Goal: Task Accomplishment & Management: Use online tool/utility

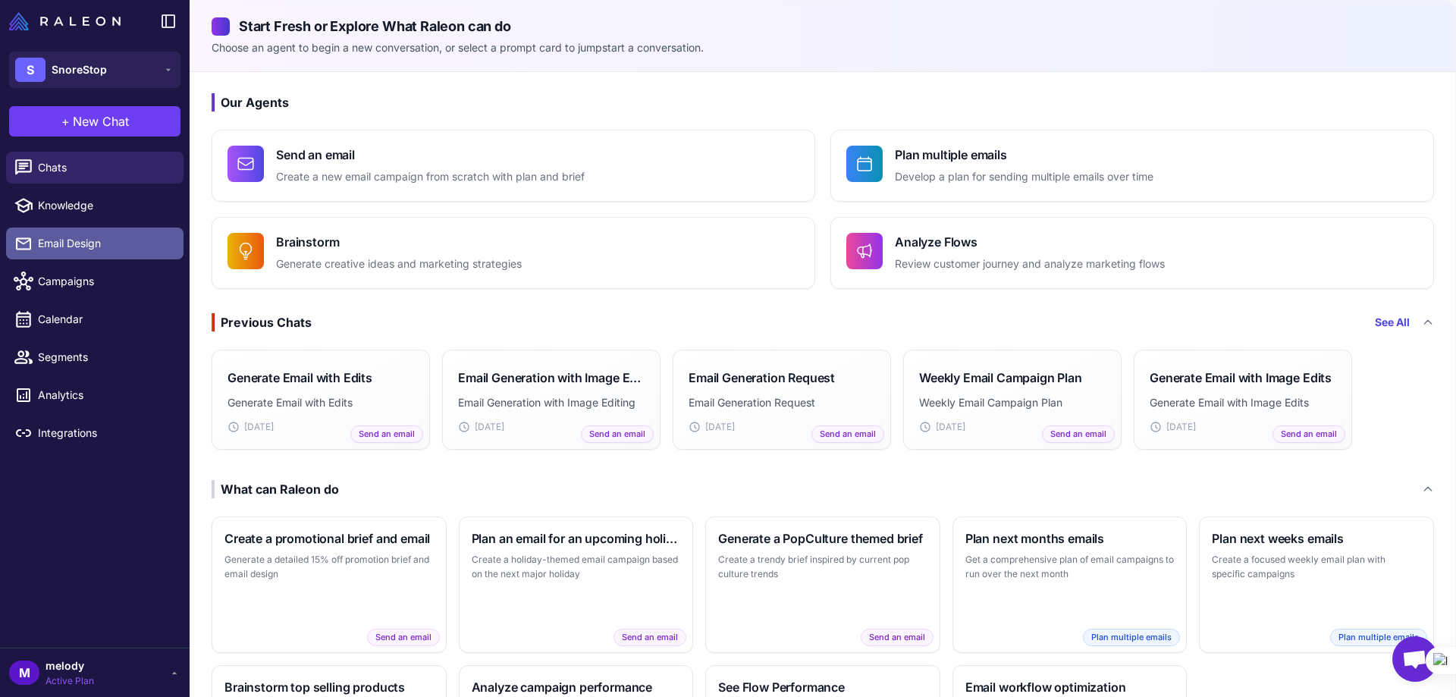
click at [76, 240] on span "Email Design" at bounding box center [104, 243] width 133 height 17
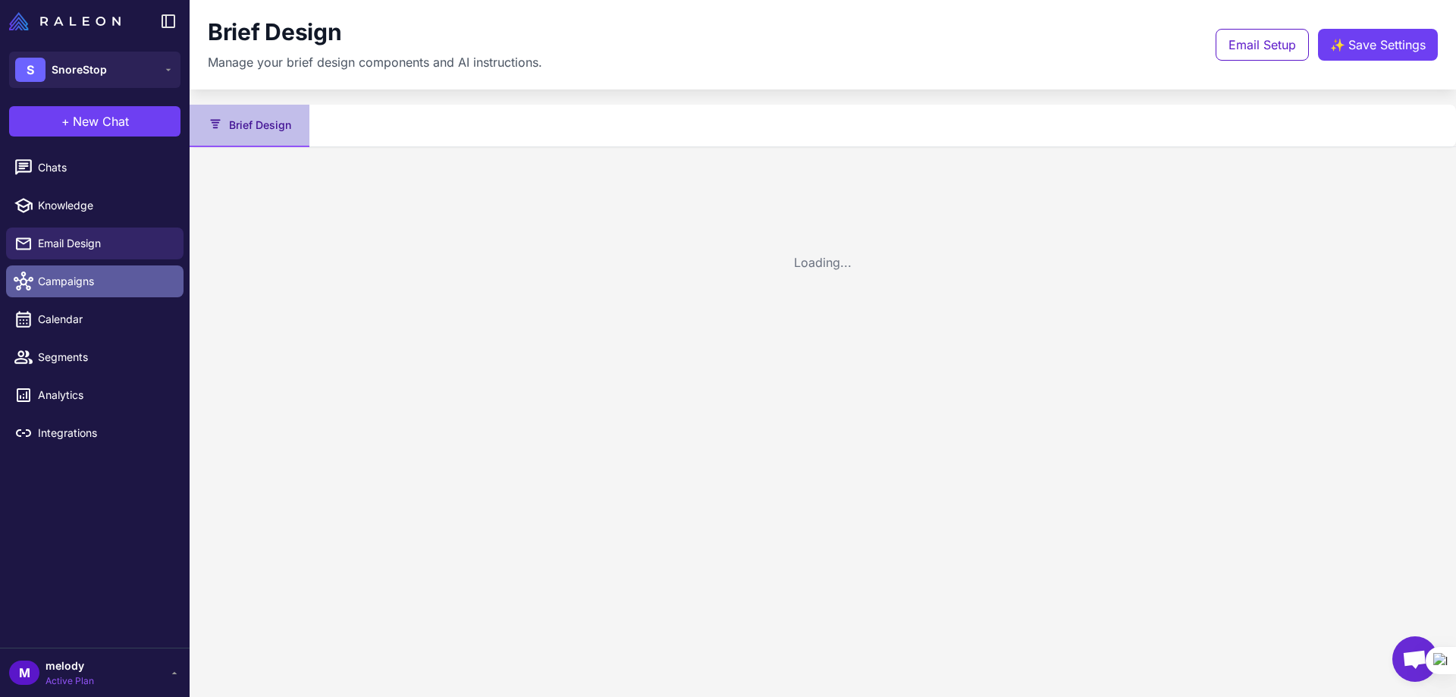
click at [74, 294] on link "Campaigns" at bounding box center [94, 281] width 177 height 32
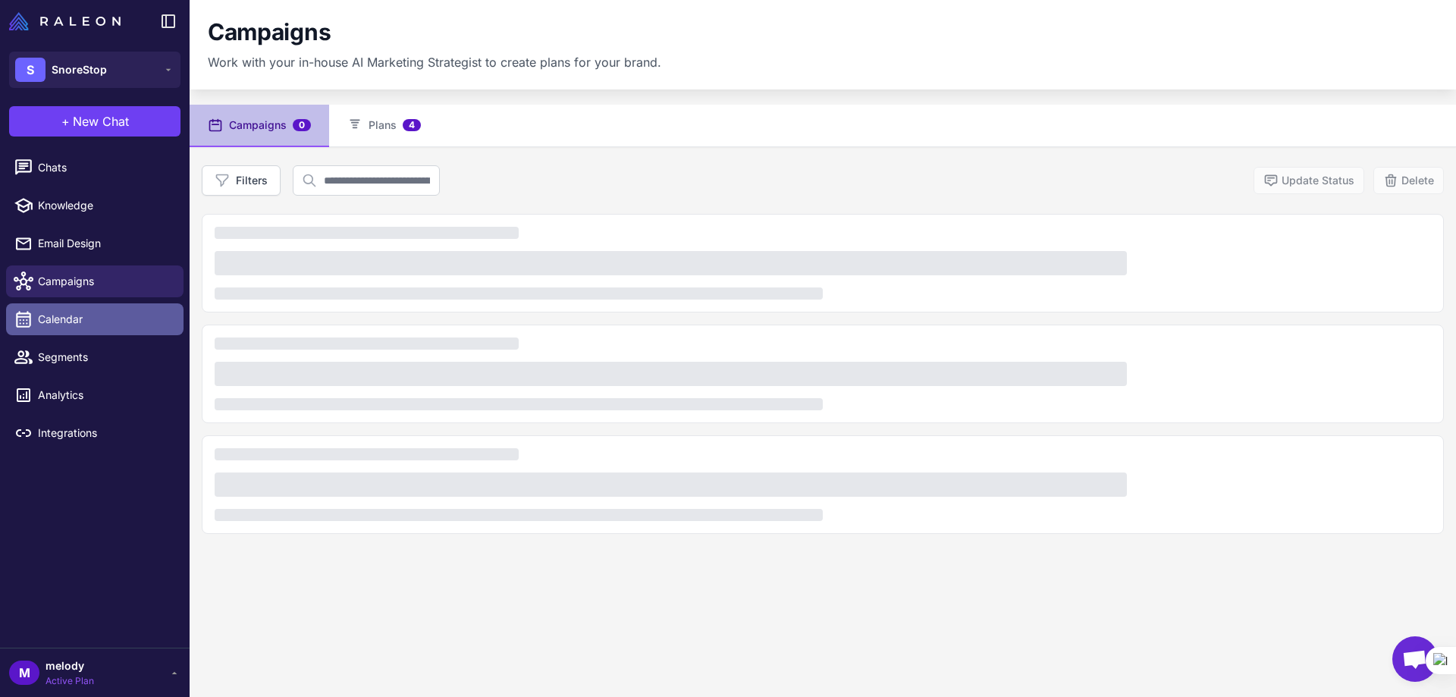
click at [63, 328] on link "Calendar" at bounding box center [94, 319] width 177 height 32
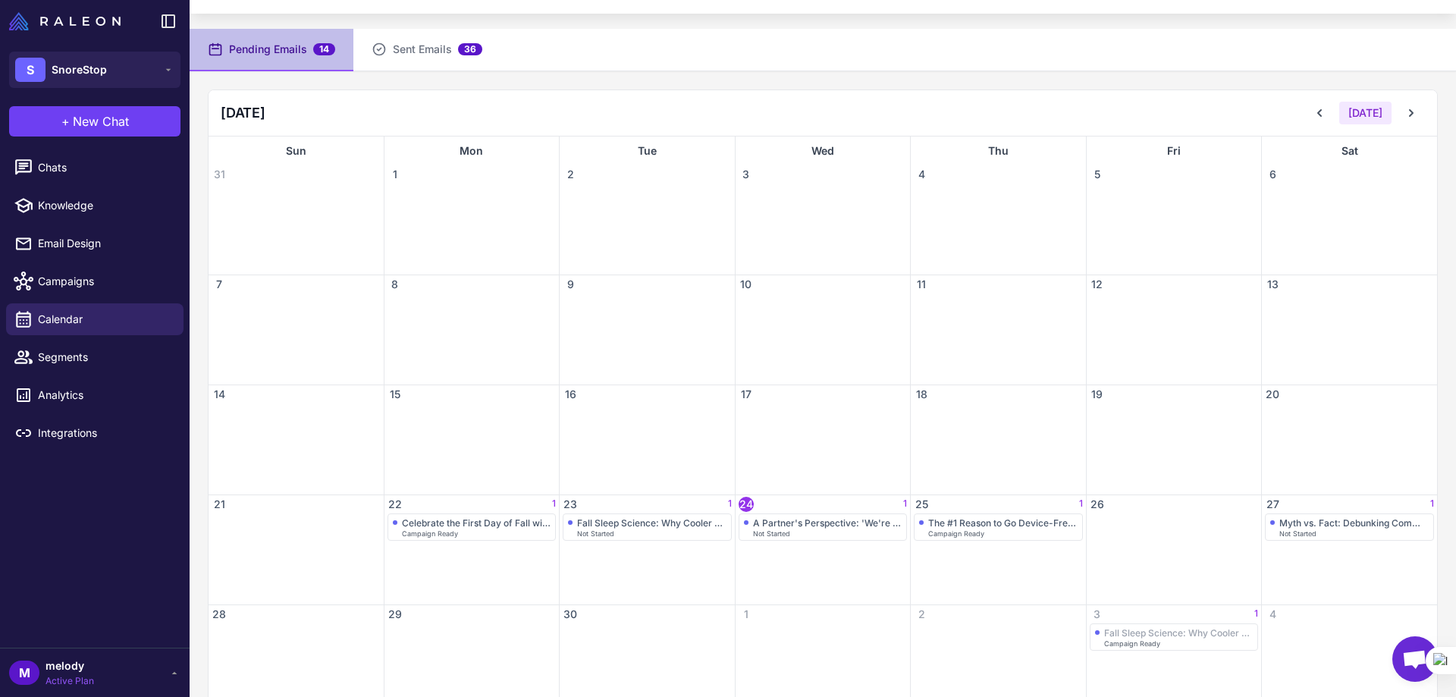
scroll to position [112, 0]
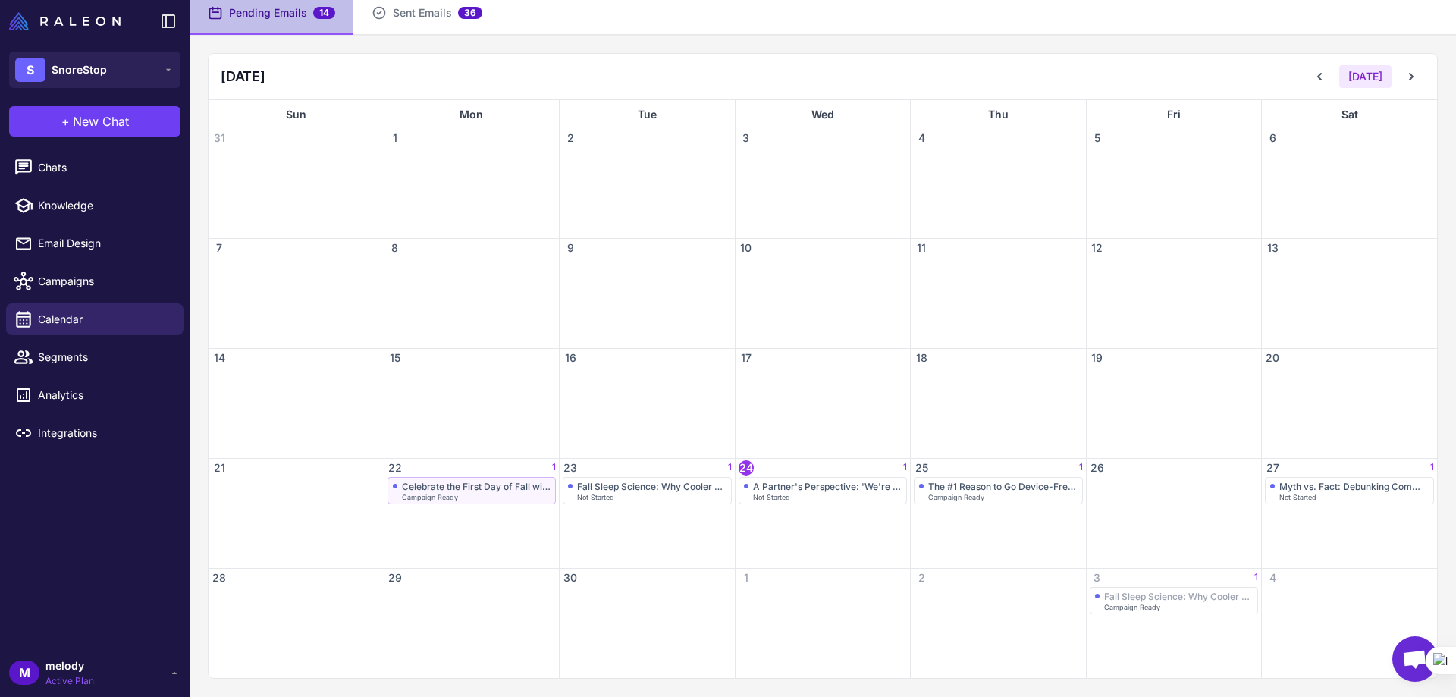
click at [488, 496] on div "Campaign Ready" at bounding box center [476, 497] width 149 height 7
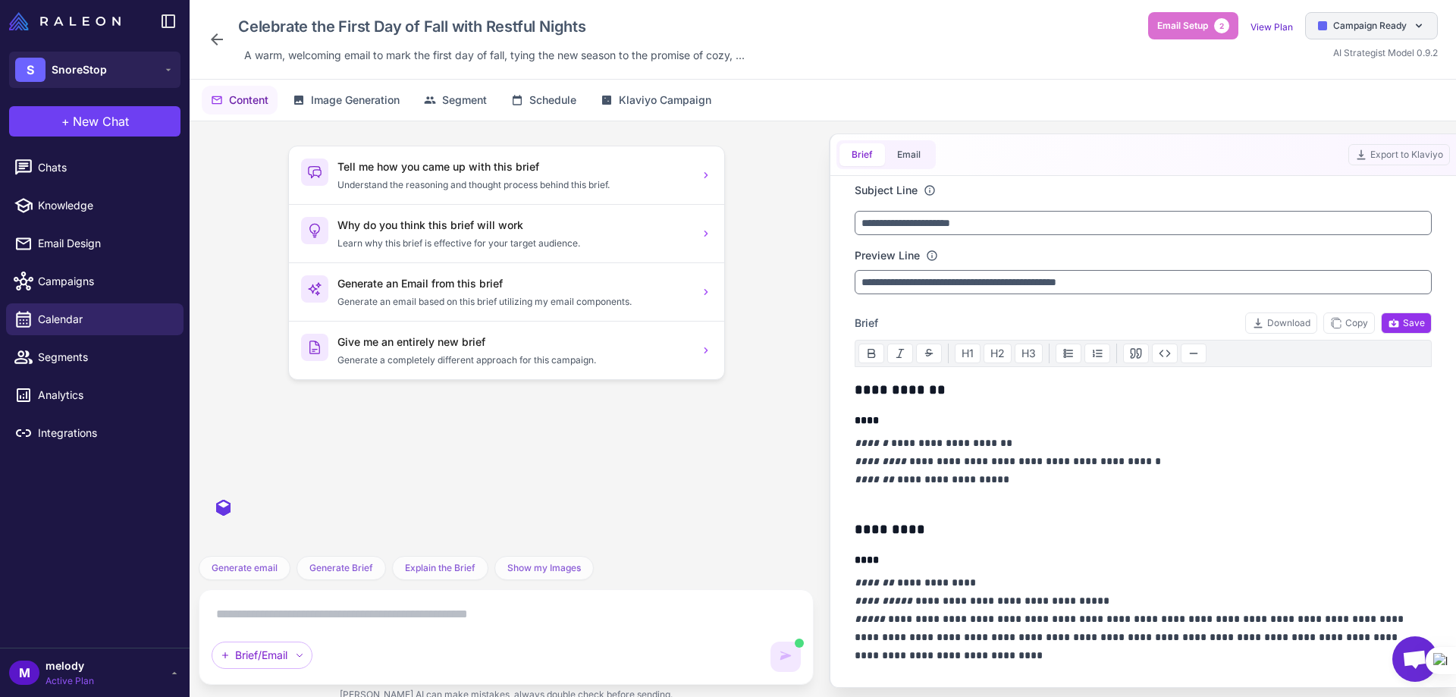
click at [1336, 27] on span "Campaign Ready" at bounding box center [1370, 26] width 74 height 14
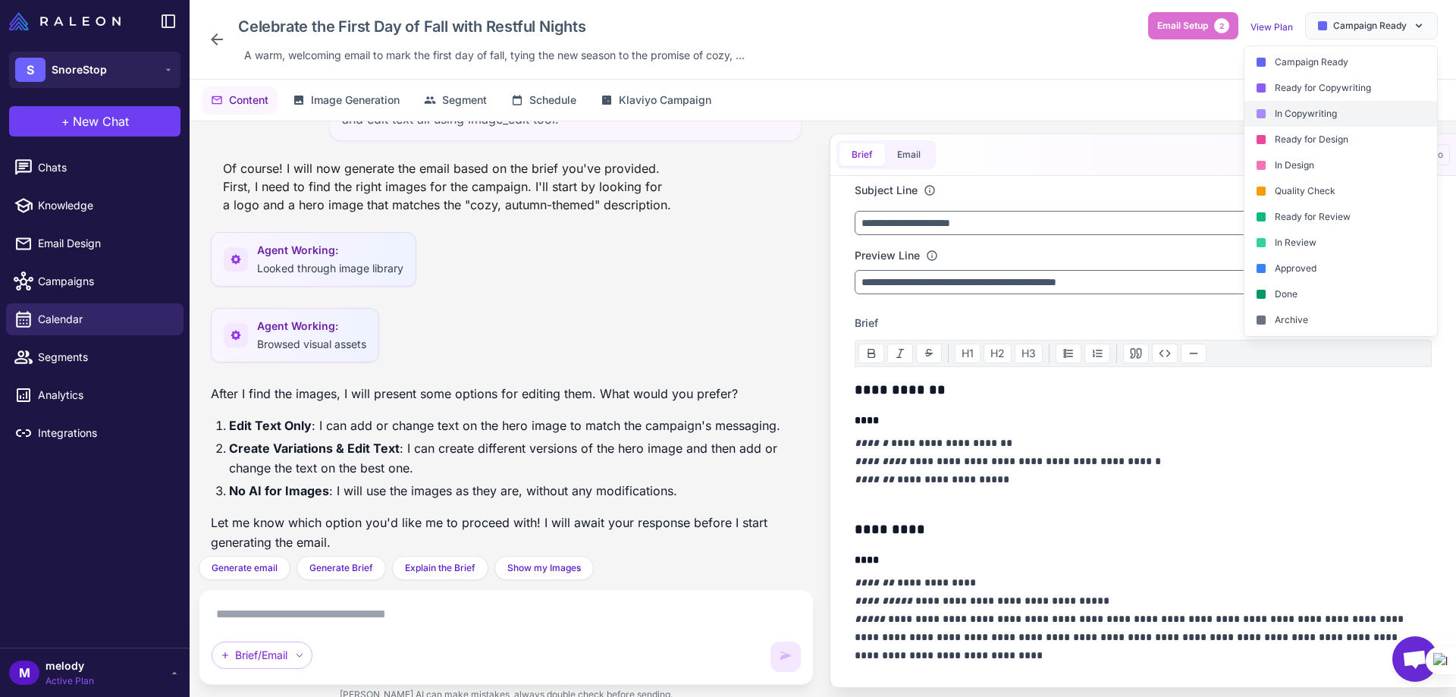
scroll to position [981, 0]
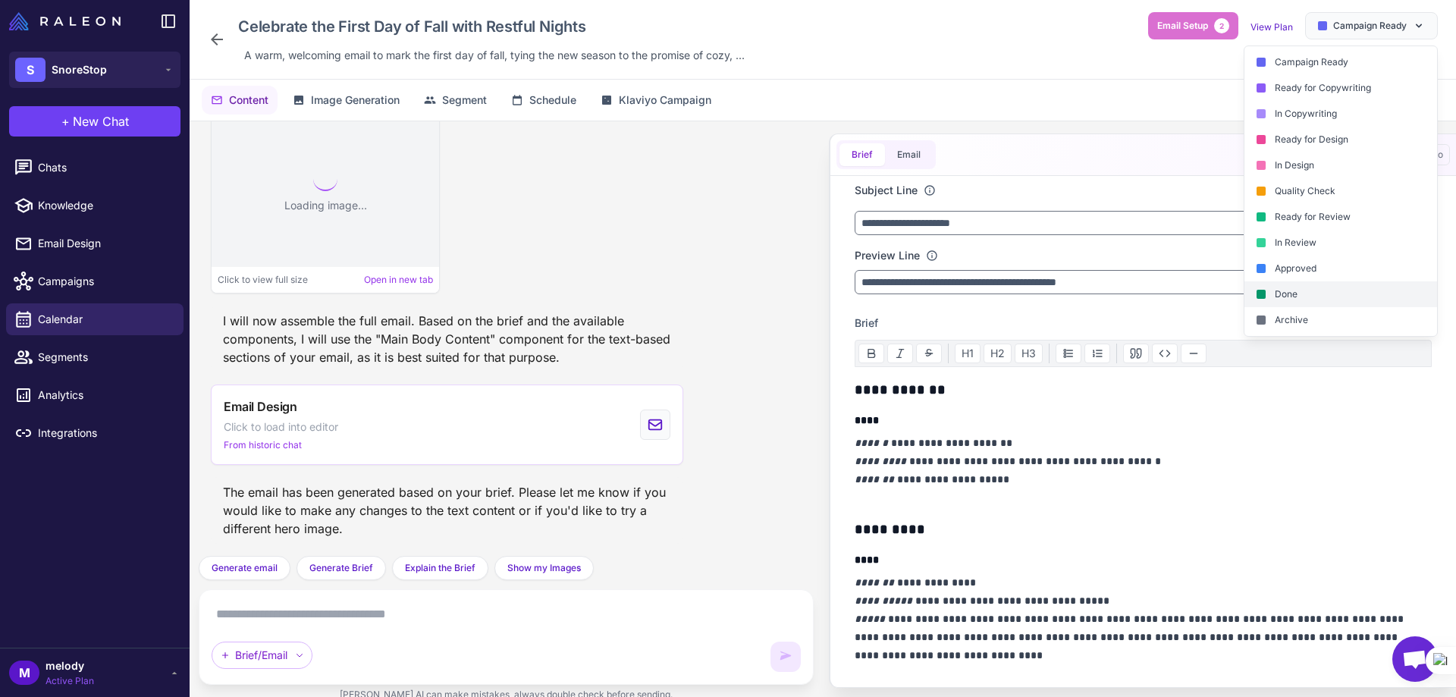
click at [1289, 303] on div "Done" at bounding box center [1341, 294] width 193 height 26
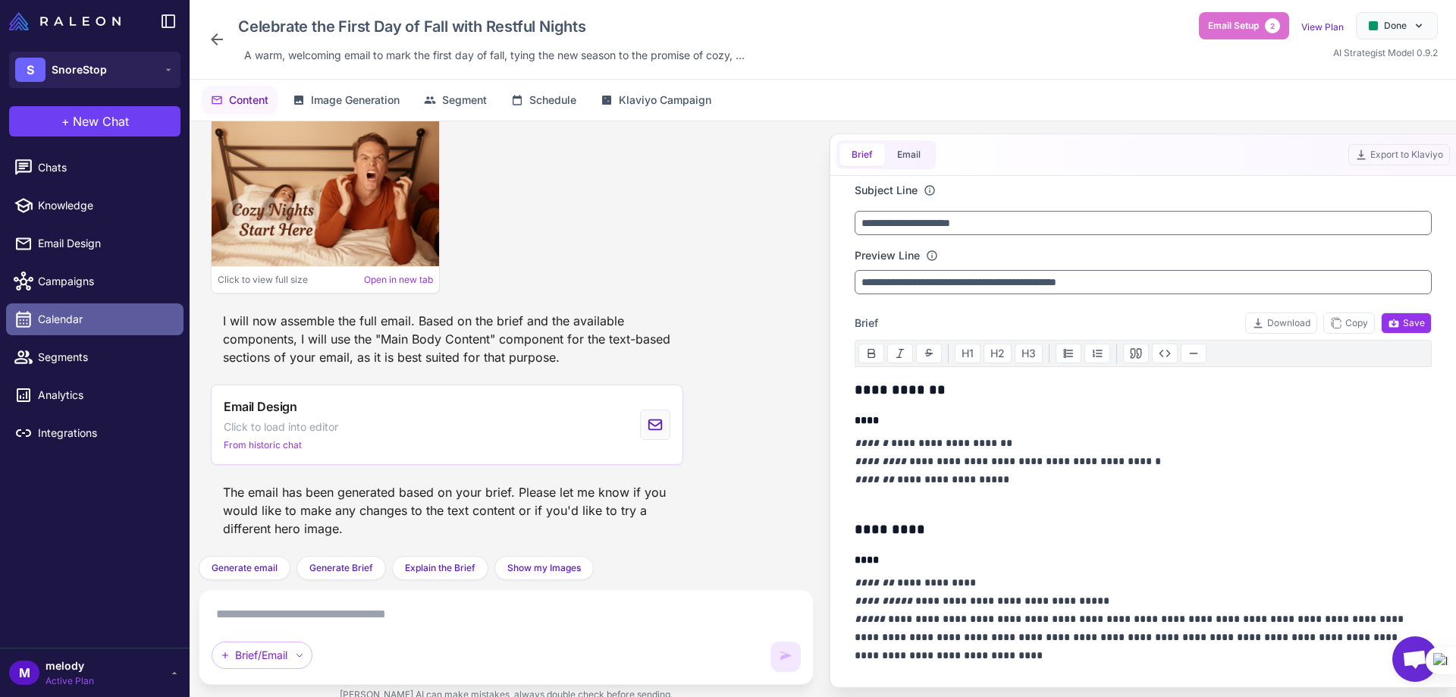
click at [53, 333] on link "Calendar" at bounding box center [94, 319] width 177 height 32
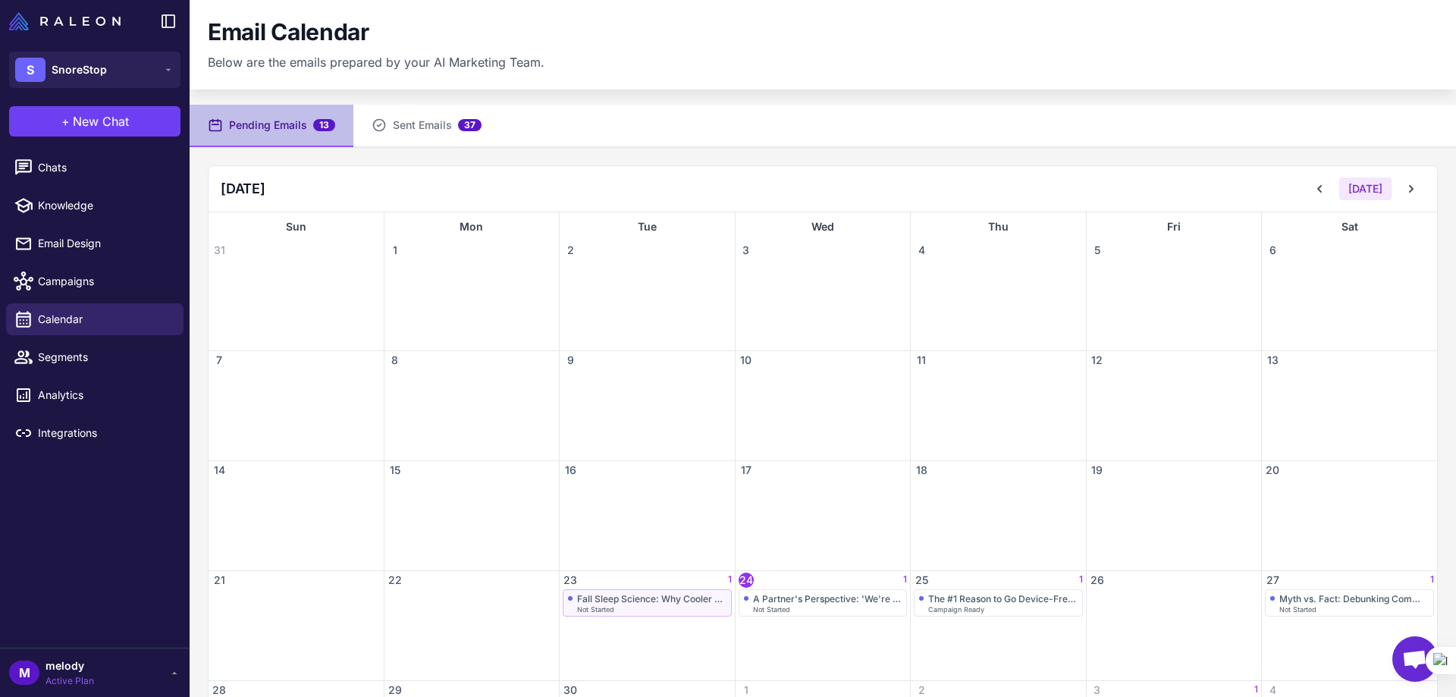
scroll to position [76, 0]
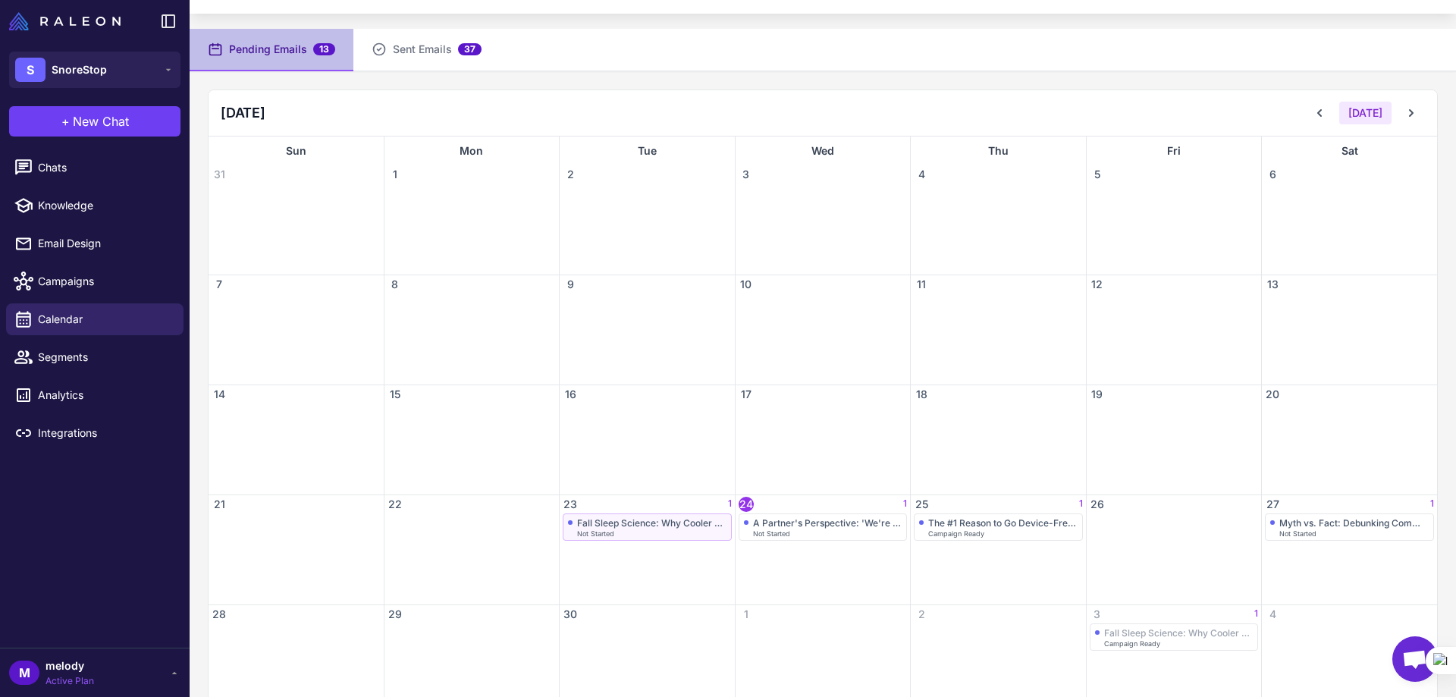
click at [626, 523] on div "Fall Sleep Science: Why Cooler Air Can Affect Snoring" at bounding box center [651, 522] width 149 height 11
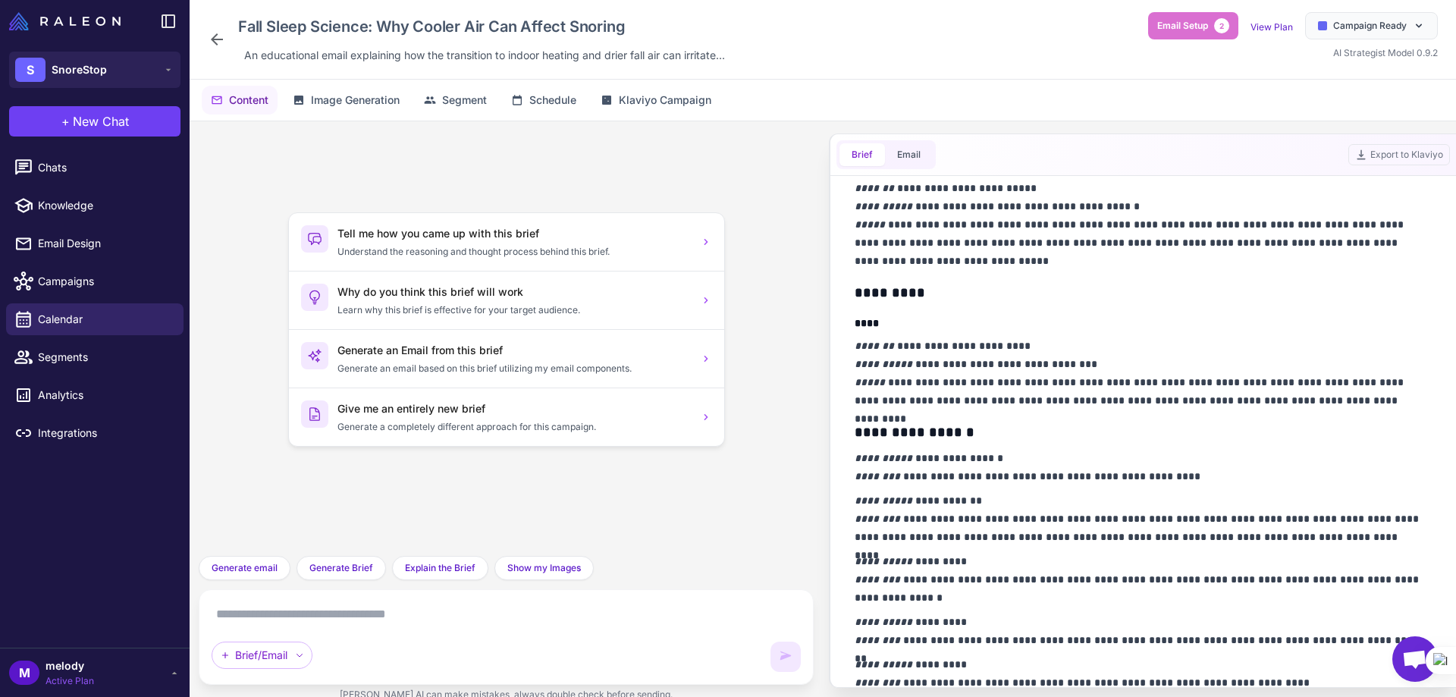
scroll to position [660, 0]
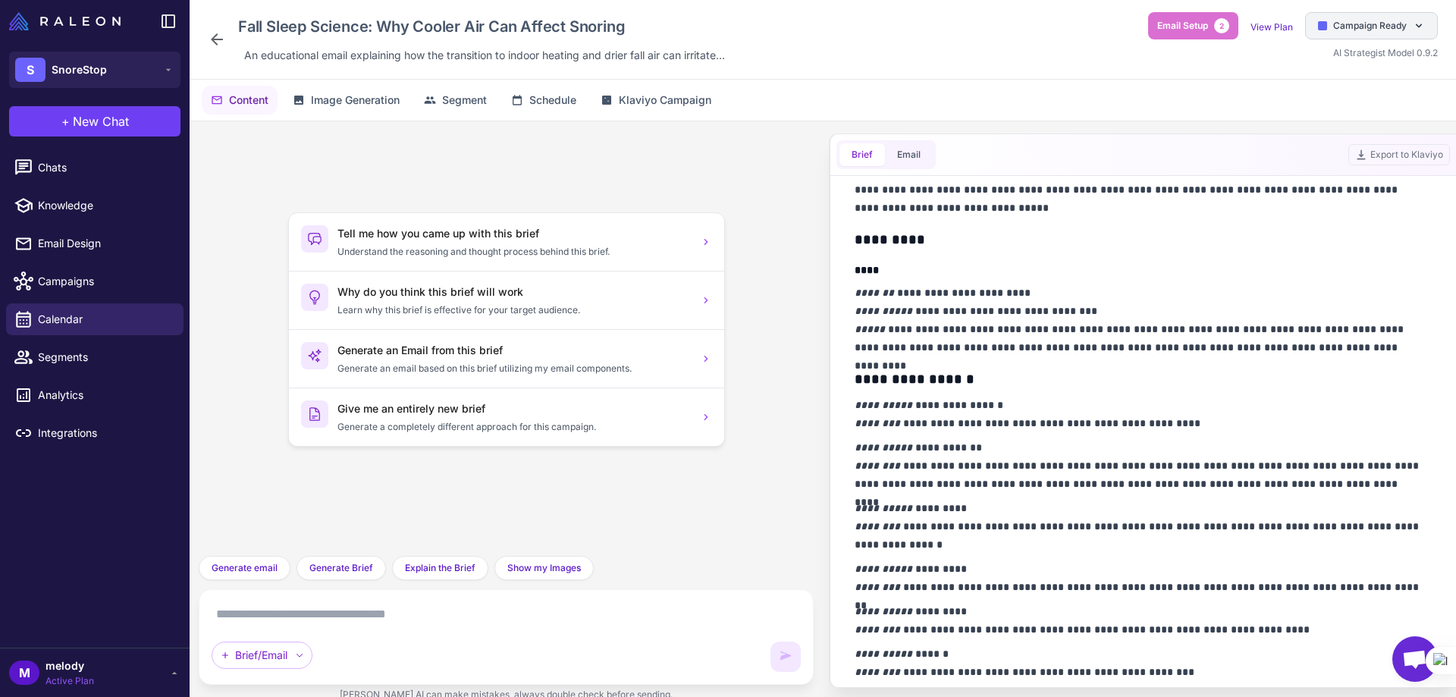
click at [1363, 26] on span "Campaign Ready" at bounding box center [1370, 26] width 74 height 14
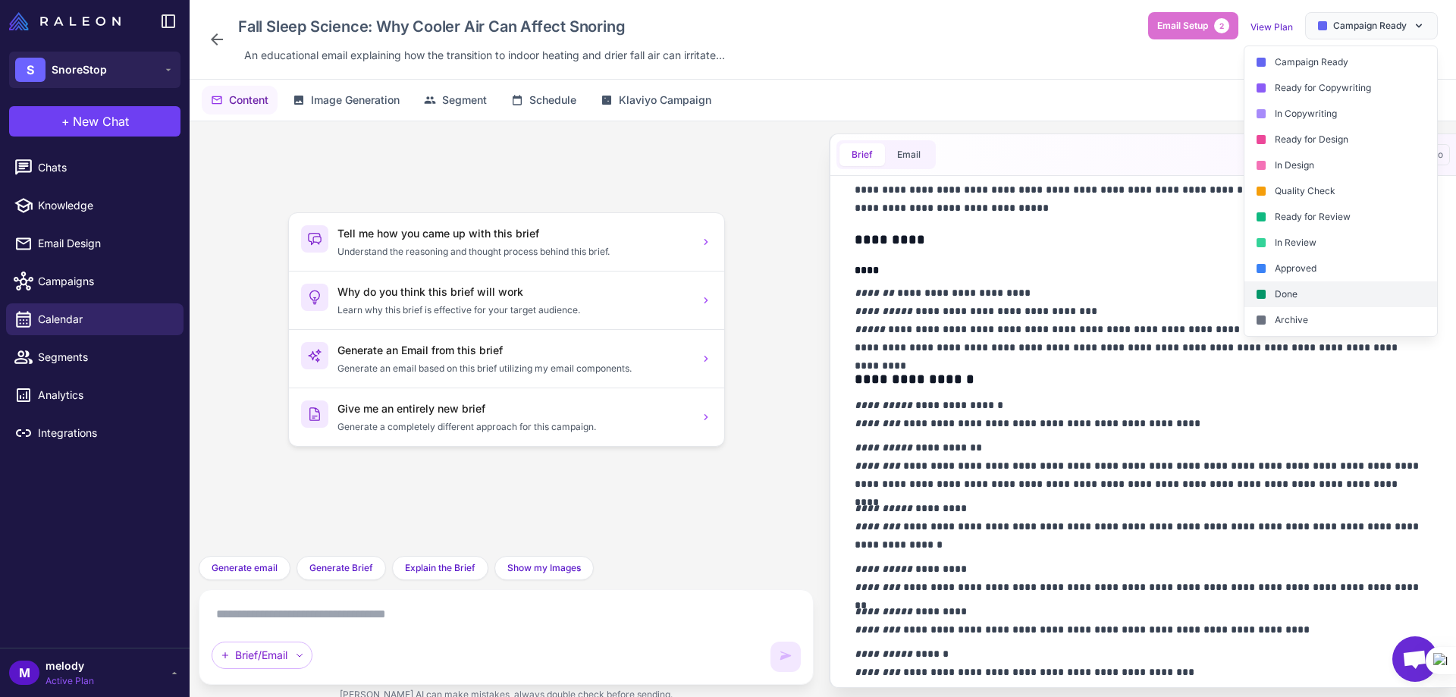
click at [1302, 300] on div "Done" at bounding box center [1341, 294] width 193 height 26
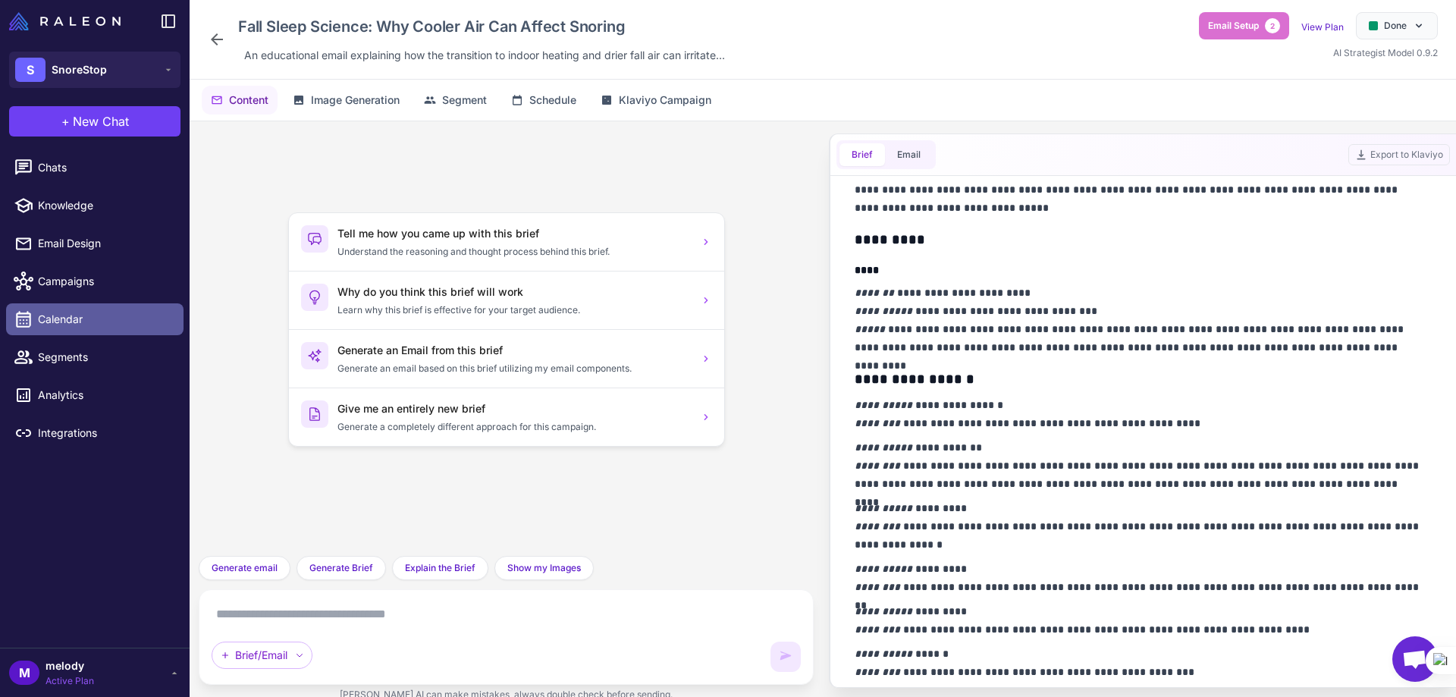
click at [64, 331] on link "Calendar" at bounding box center [94, 319] width 177 height 32
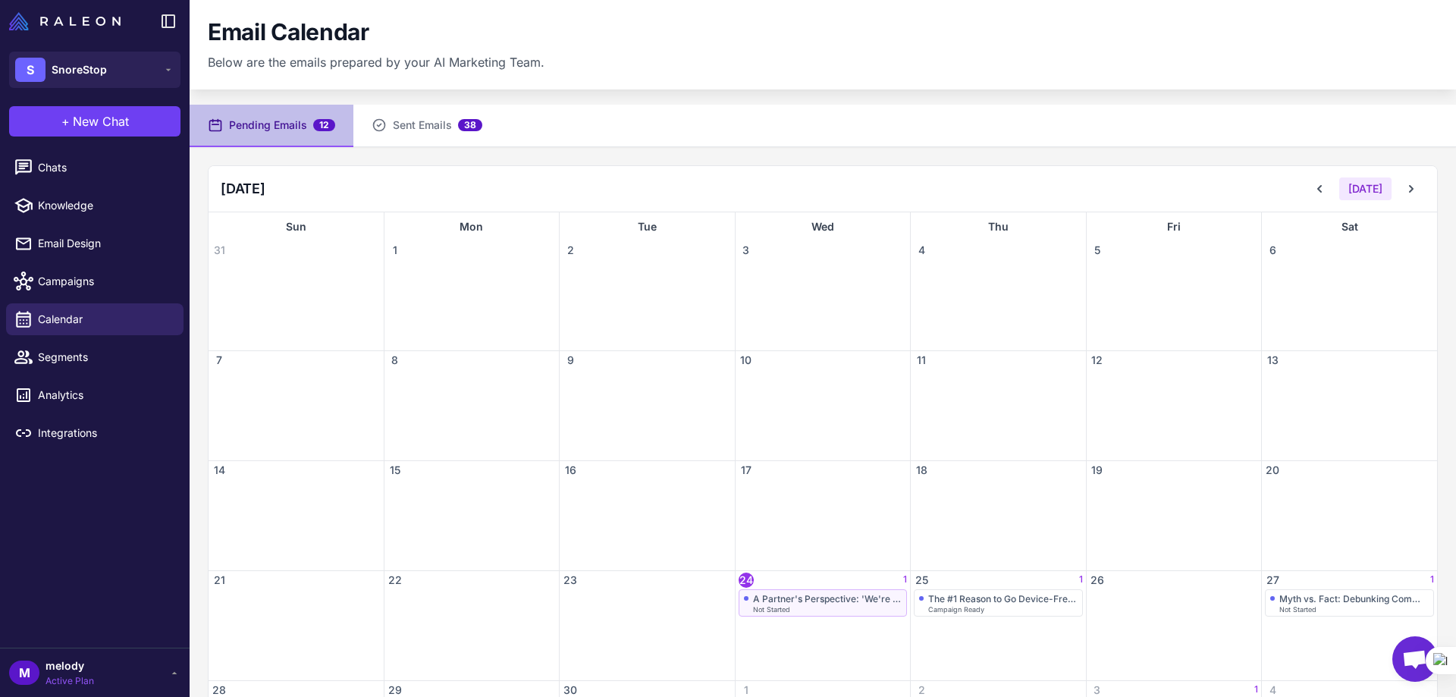
scroll to position [112, 0]
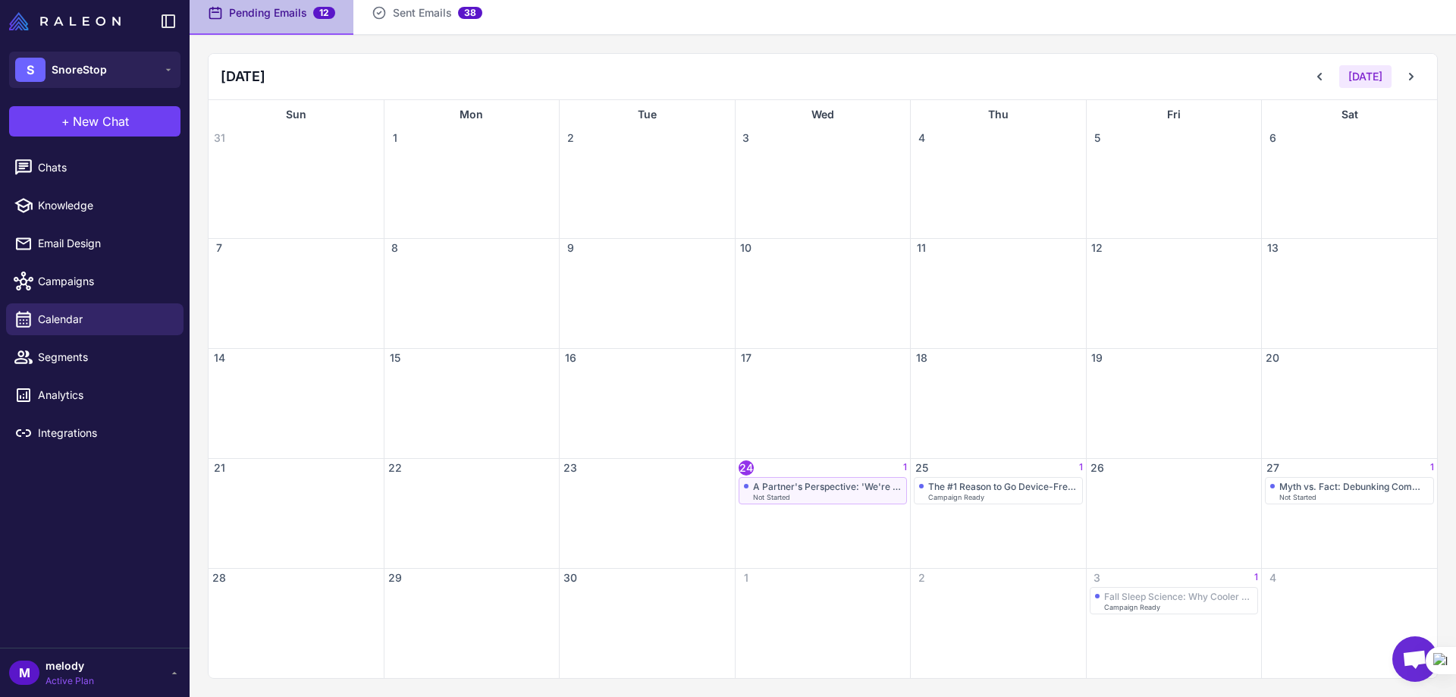
click at [818, 481] on div "A Partner's Perspective: 'We're Sleeping Better Together This Fall'" at bounding box center [827, 486] width 149 height 11
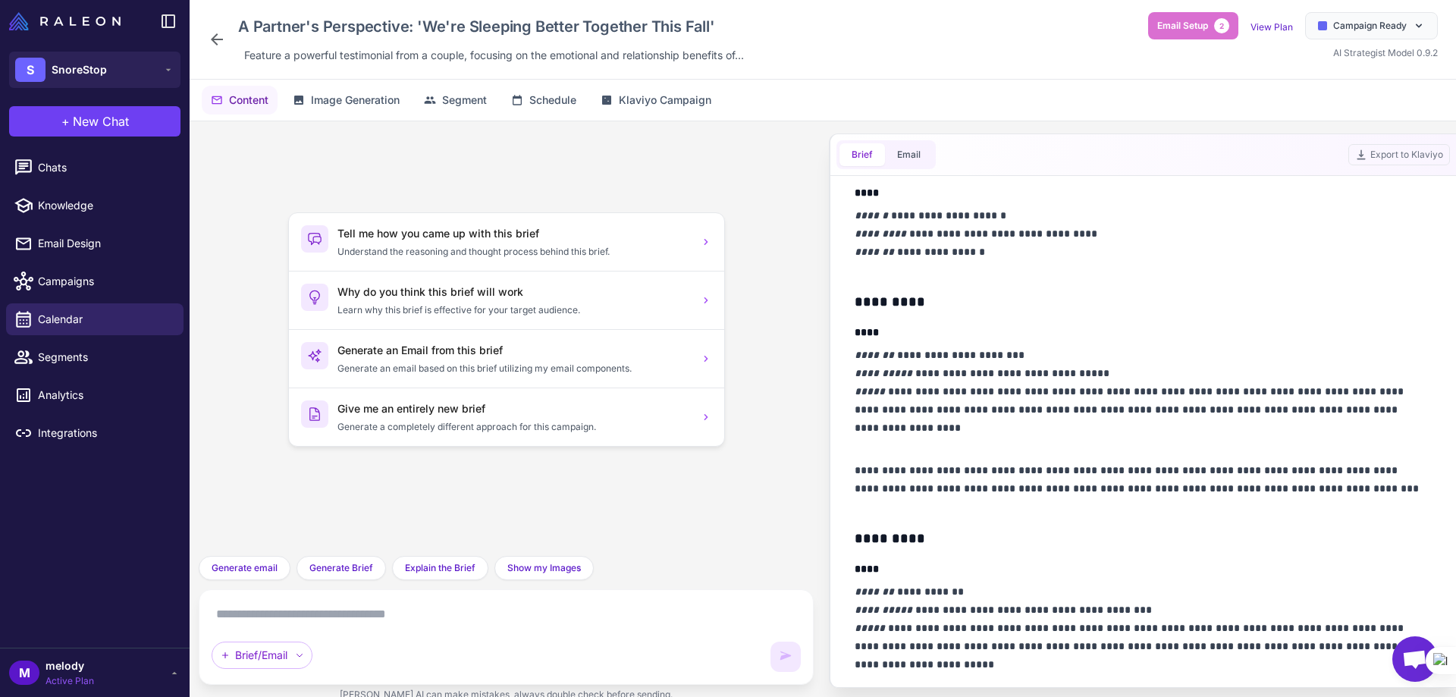
scroll to position [303, 0]
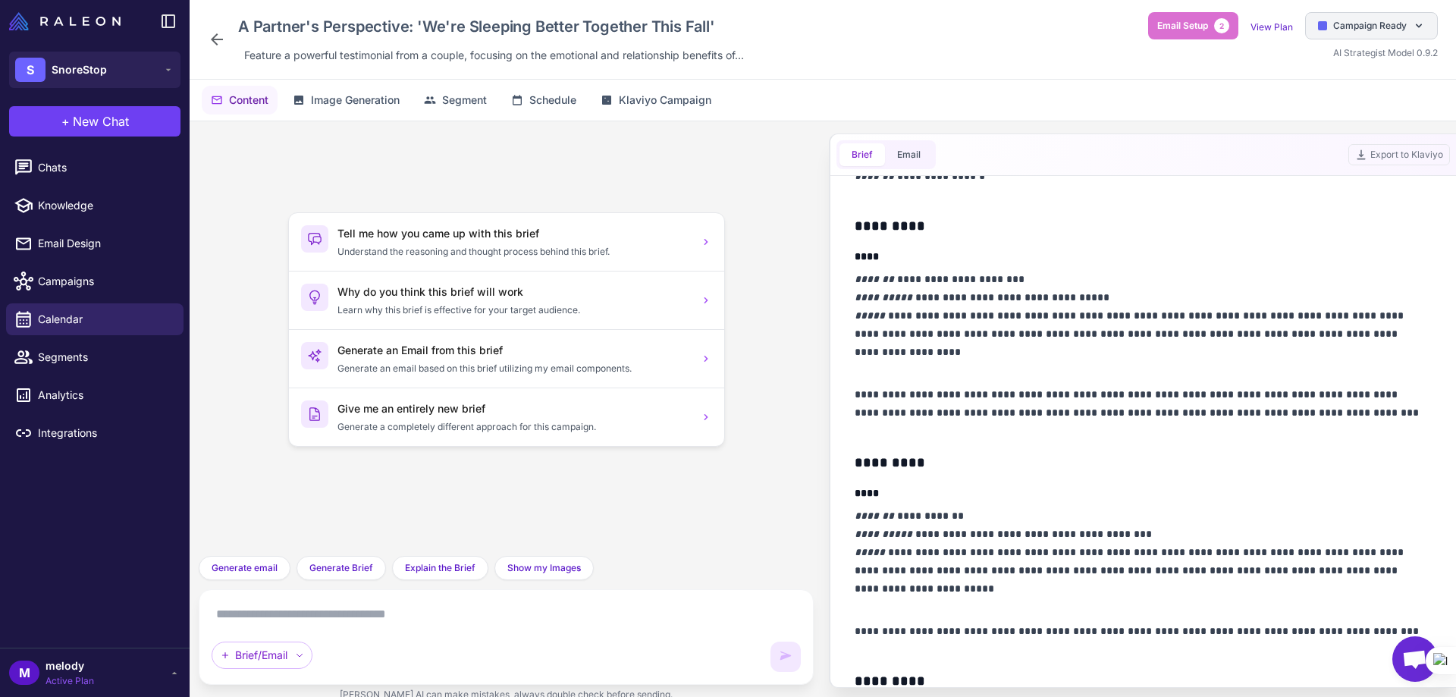
click at [1339, 15] on div "Campaign Ready" at bounding box center [1371, 25] width 133 height 27
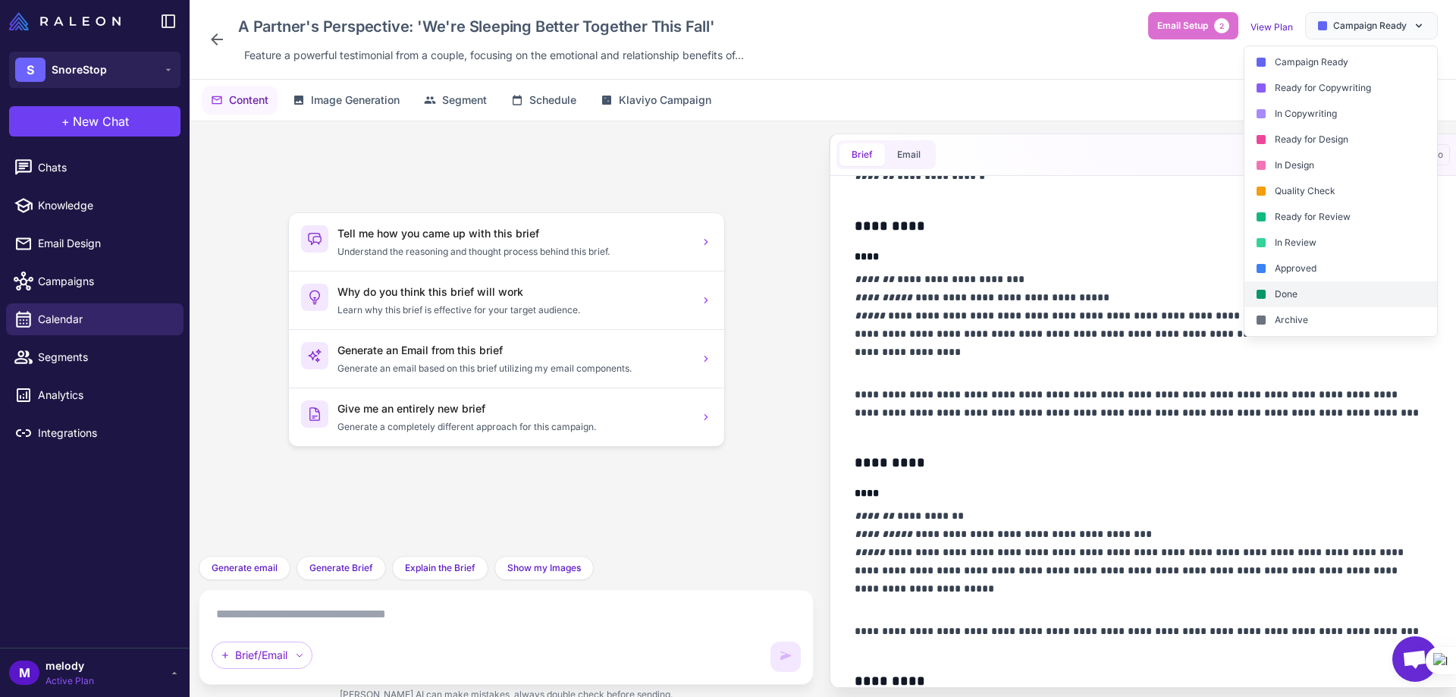
click at [1300, 297] on div "Done" at bounding box center [1341, 294] width 193 height 26
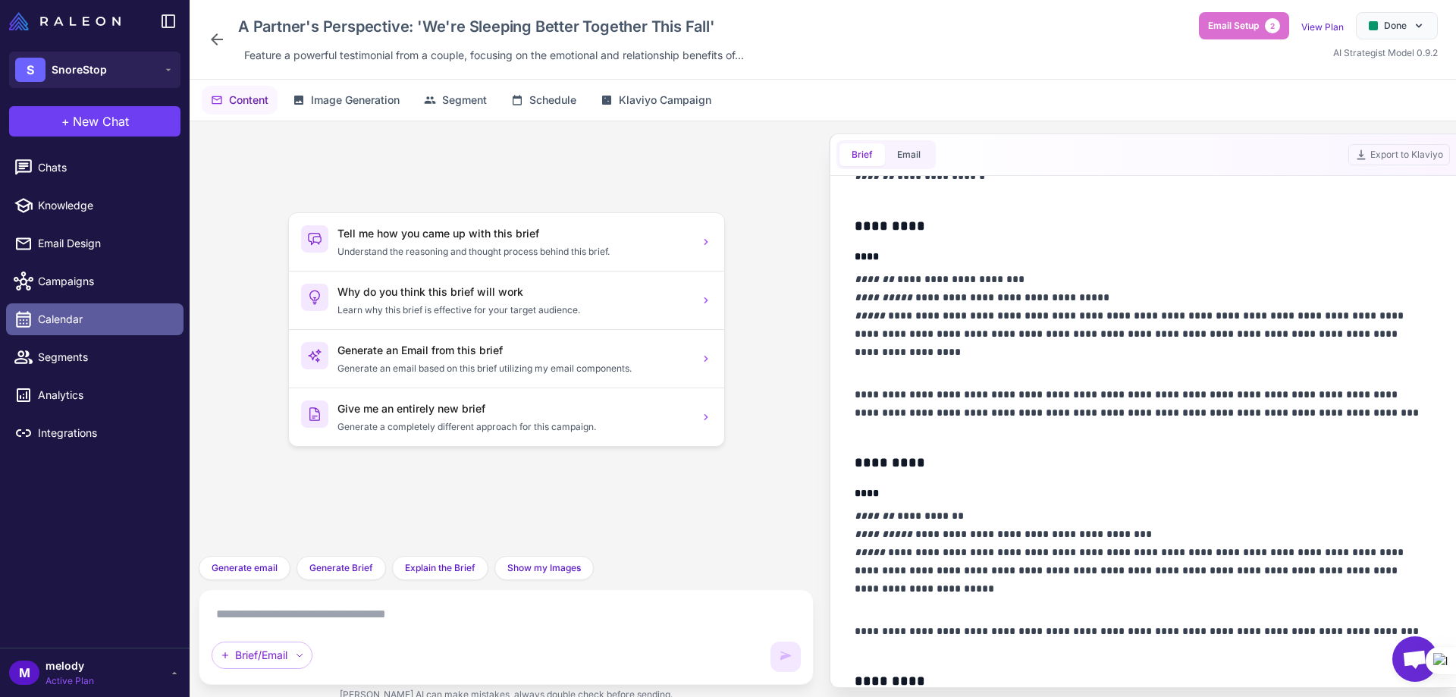
click at [51, 329] on link "Calendar" at bounding box center [94, 319] width 177 height 32
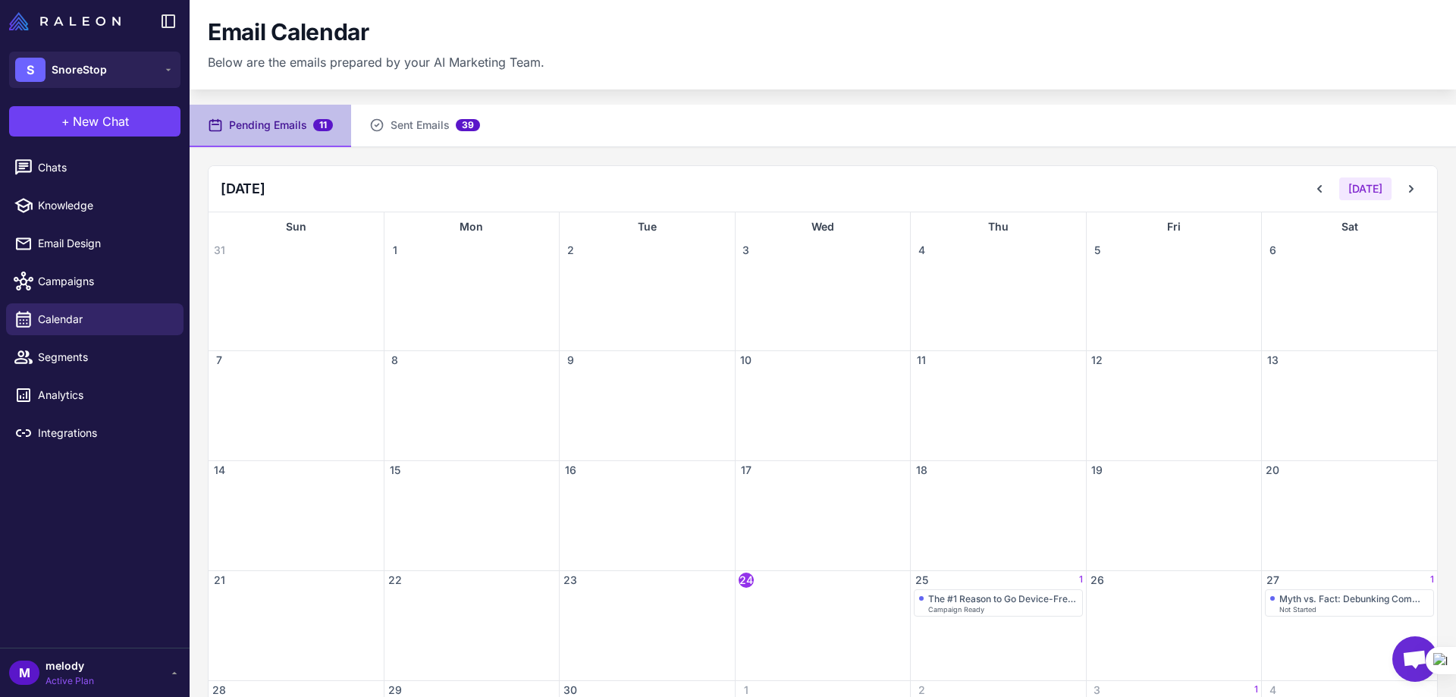
scroll to position [112, 0]
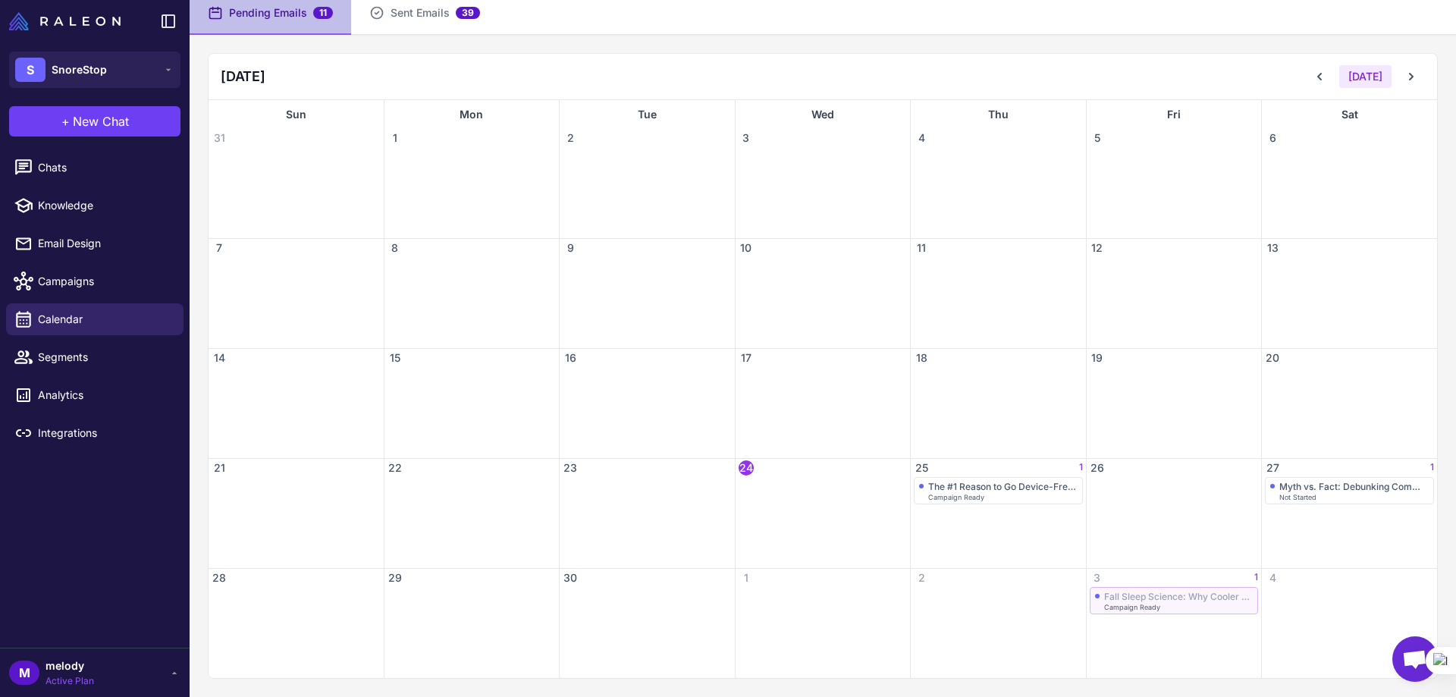
click at [1165, 605] on div "Campaign Ready" at bounding box center [1178, 607] width 149 height 7
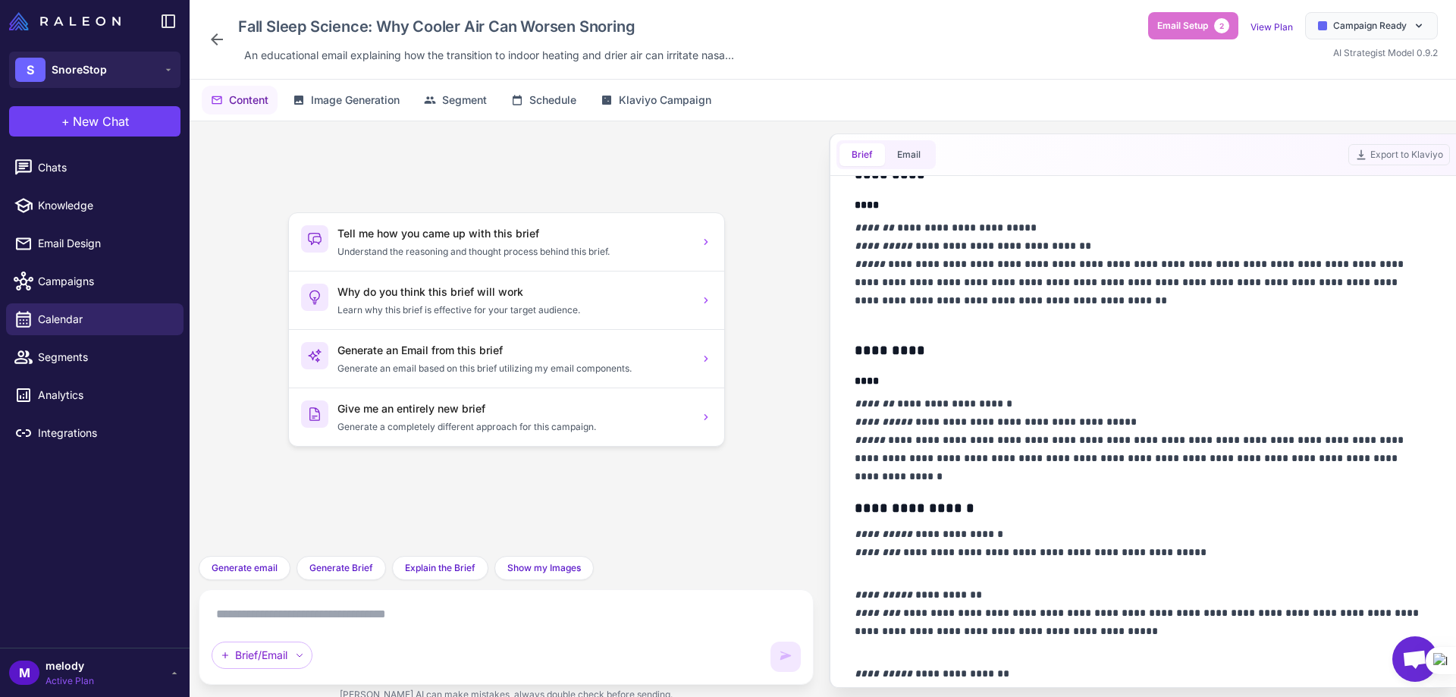
scroll to position [607, 0]
